Goal: Find specific page/section: Find specific page/section

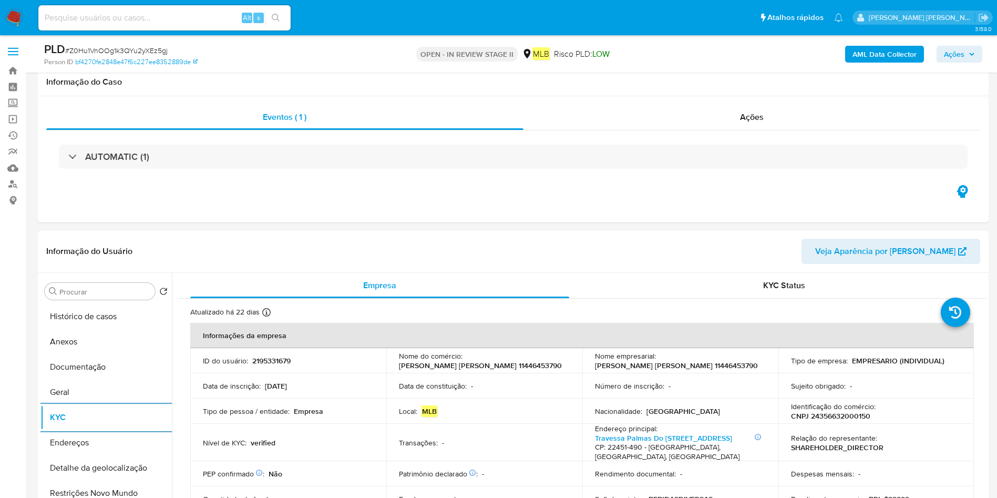
select select "10"
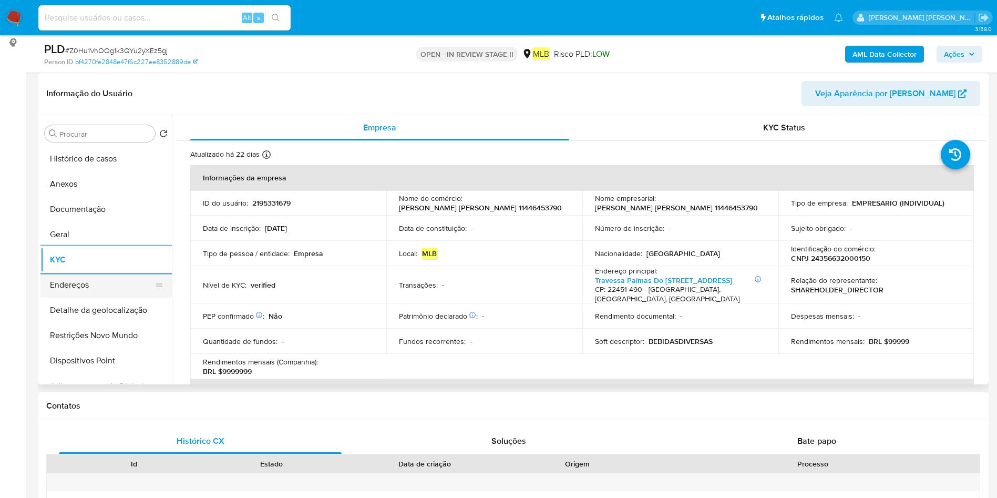
click at [116, 279] on button "Endereços" at bounding box center [101, 284] width 123 height 25
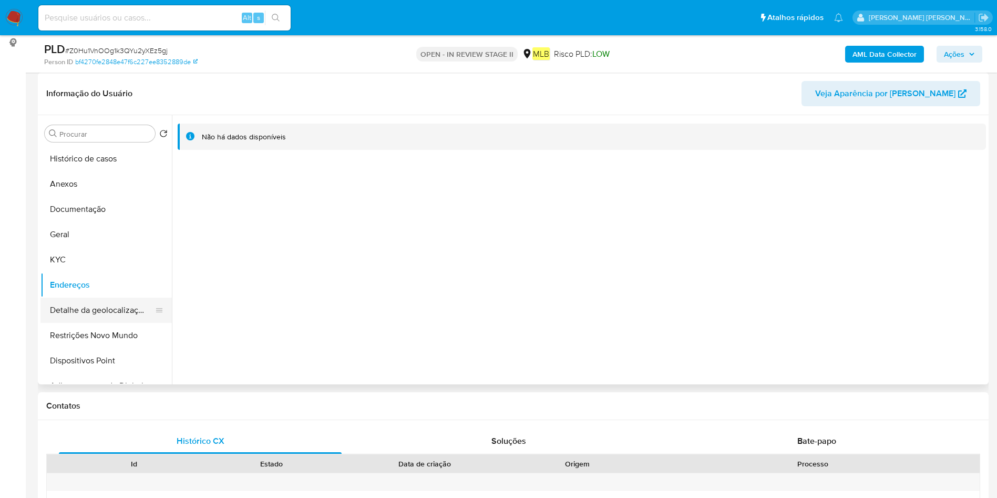
click at [96, 303] on button "Detalhe da geolocalização" at bounding box center [101, 310] width 123 height 25
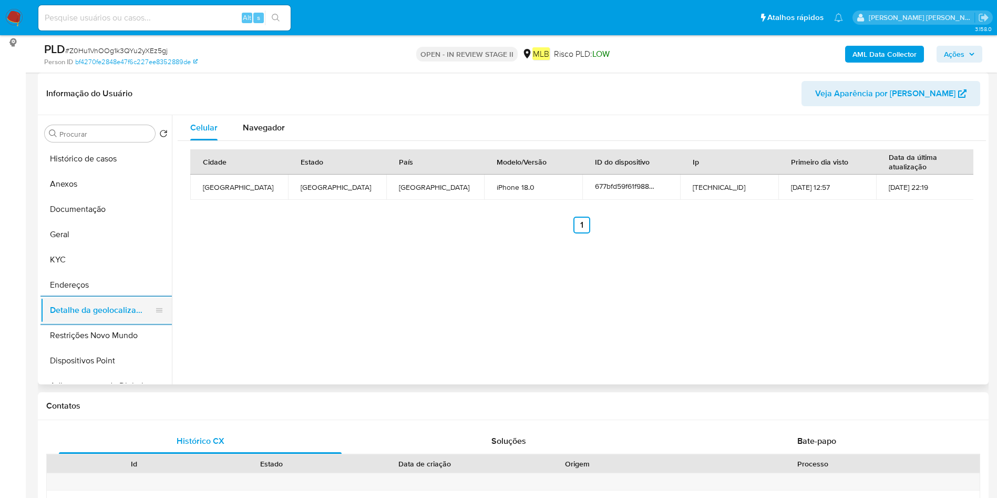
click at [93, 320] on button "Detalhe da geolocalização" at bounding box center [101, 310] width 123 height 25
click at [107, 332] on button "Restrições Novo Mundo" at bounding box center [101, 335] width 123 height 25
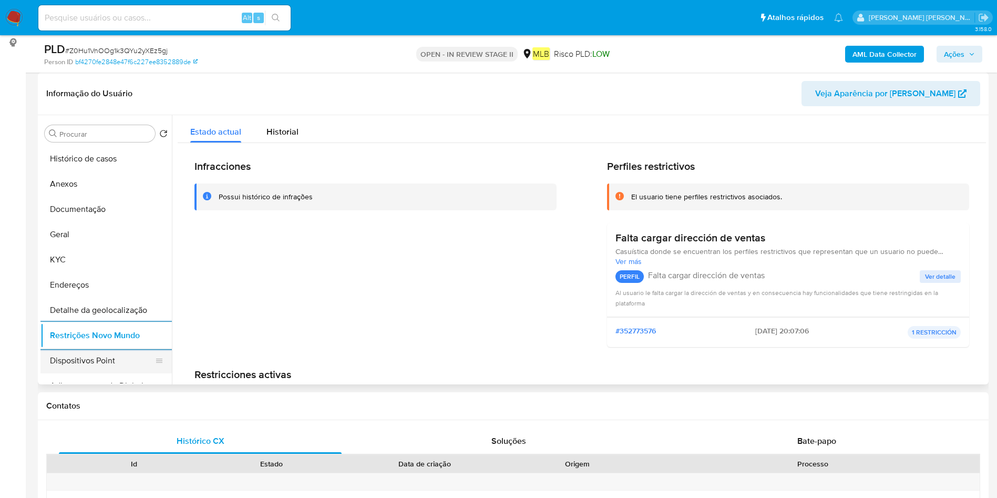
click at [95, 356] on button "Dispositivos Point" at bounding box center [101, 360] width 123 height 25
